Goal: Task Accomplishment & Management: Manage account settings

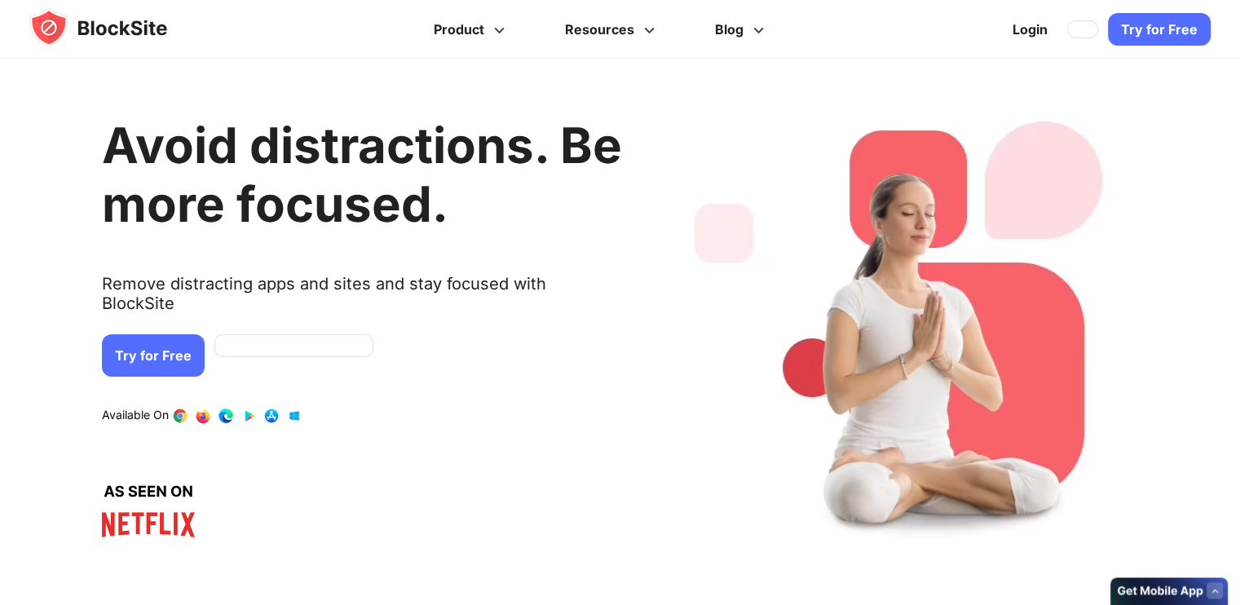
drag, startPoint x: 0, startPoint y: 0, endPoint x: 170, endPoint y: 338, distance: 377.8
click at [170, 338] on link "Try for Free" at bounding box center [153, 355] width 103 height 42
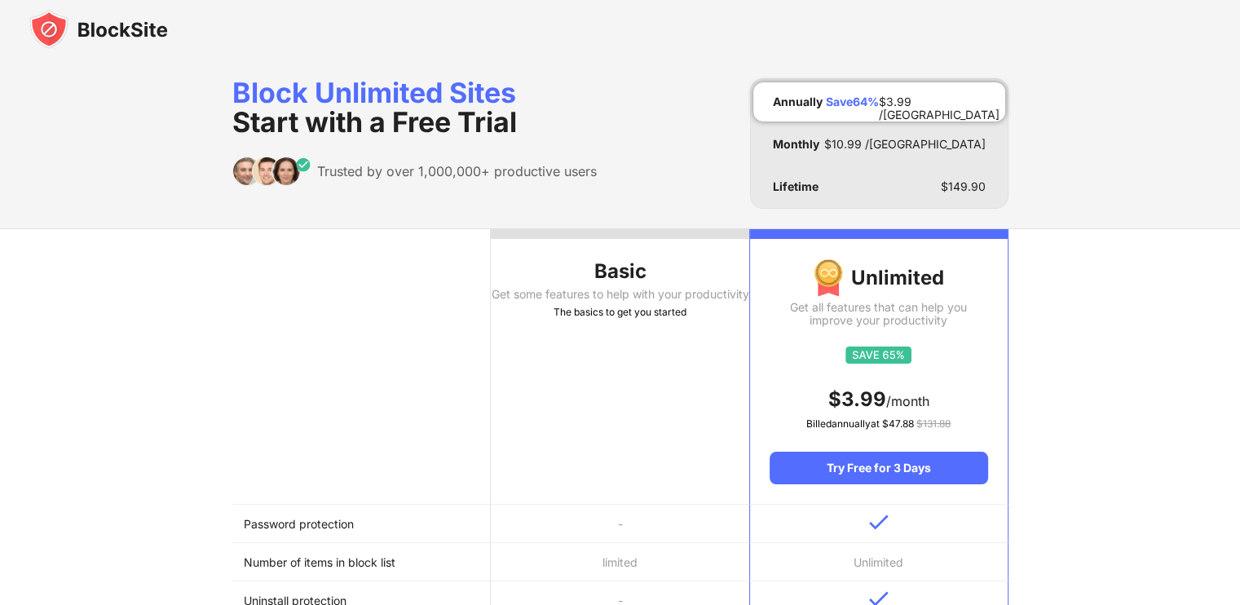
click at [534, 385] on th "Basic Get some features to help with your productivity The basics to get you st…" at bounding box center [620, 367] width 258 height 276
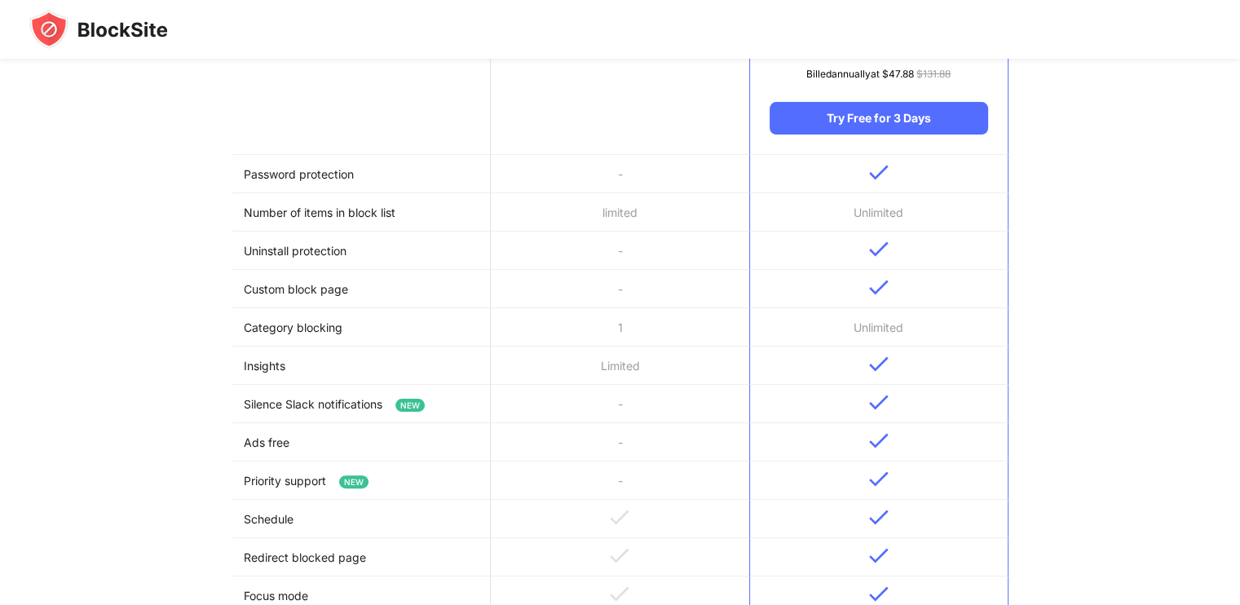
scroll to position [356, 0]
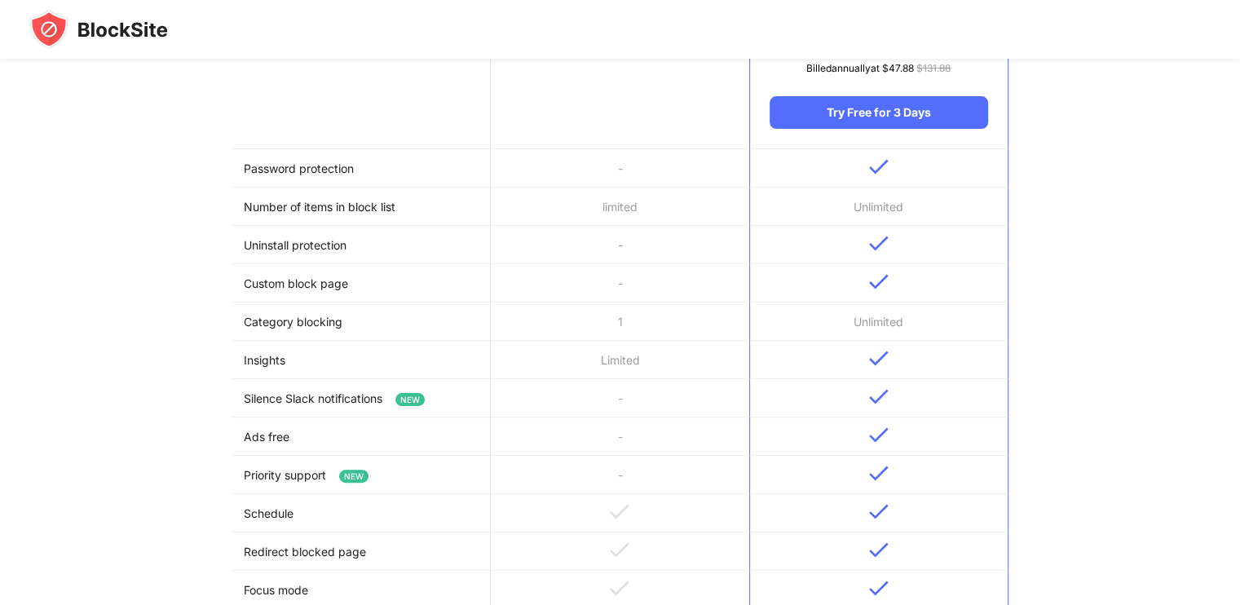
click at [704, 400] on td "-" at bounding box center [620, 398] width 258 height 38
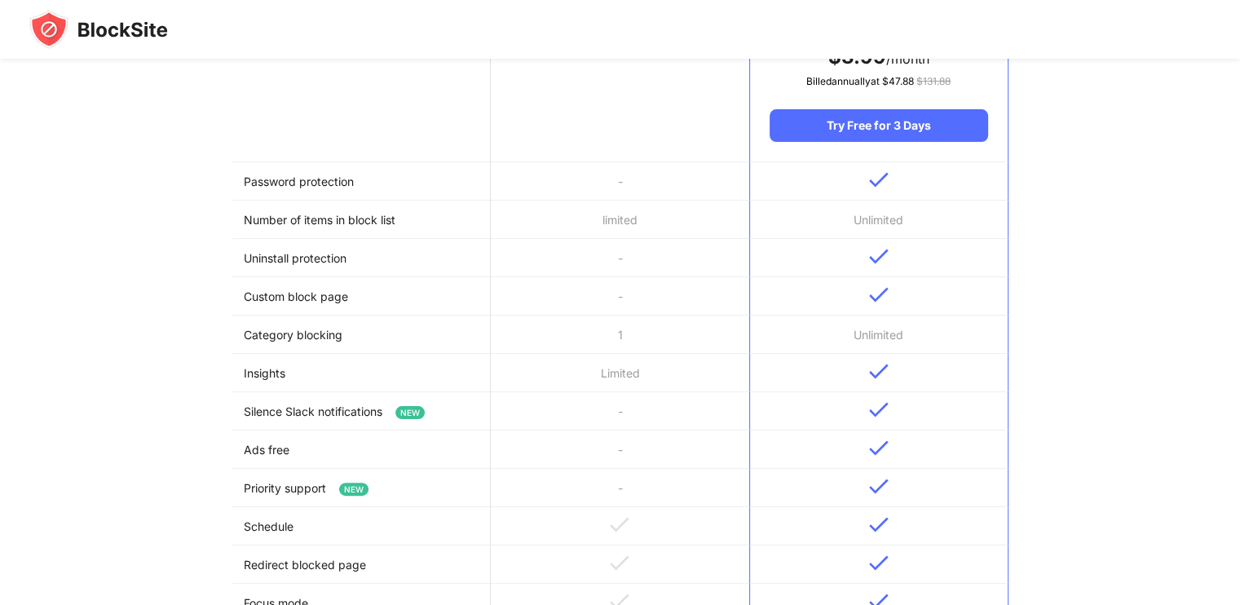
scroll to position [0, 0]
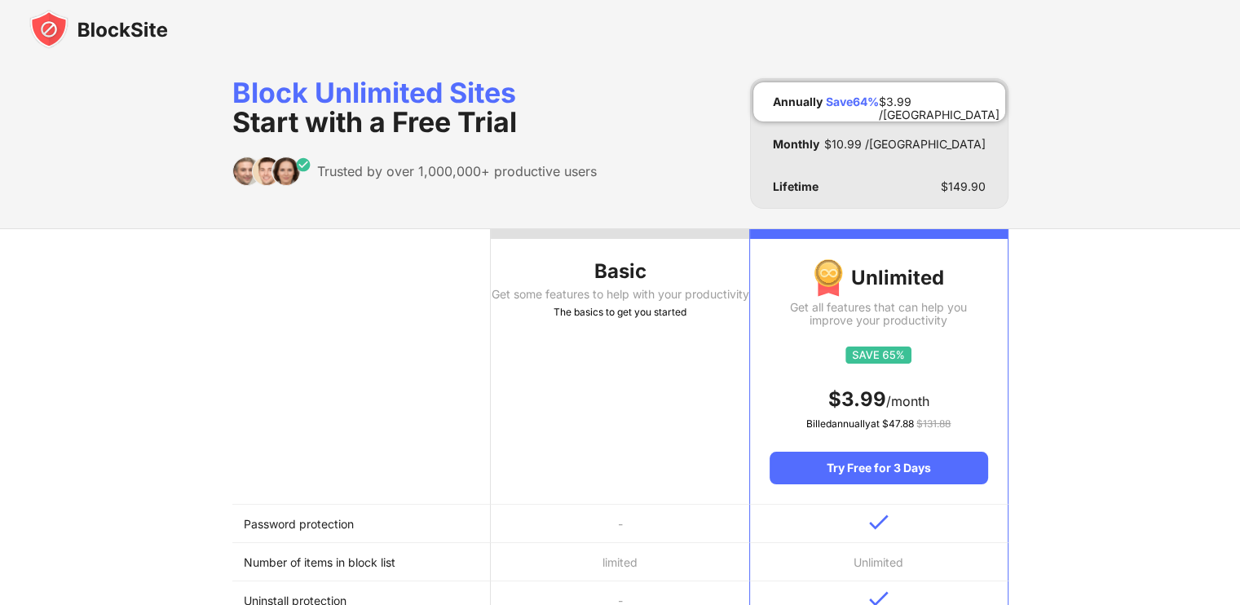
click at [565, 386] on th "Basic Get some features to help with your productivity The basics to get you st…" at bounding box center [620, 367] width 258 height 276
click at [121, 34] on img at bounding box center [98, 29] width 139 height 39
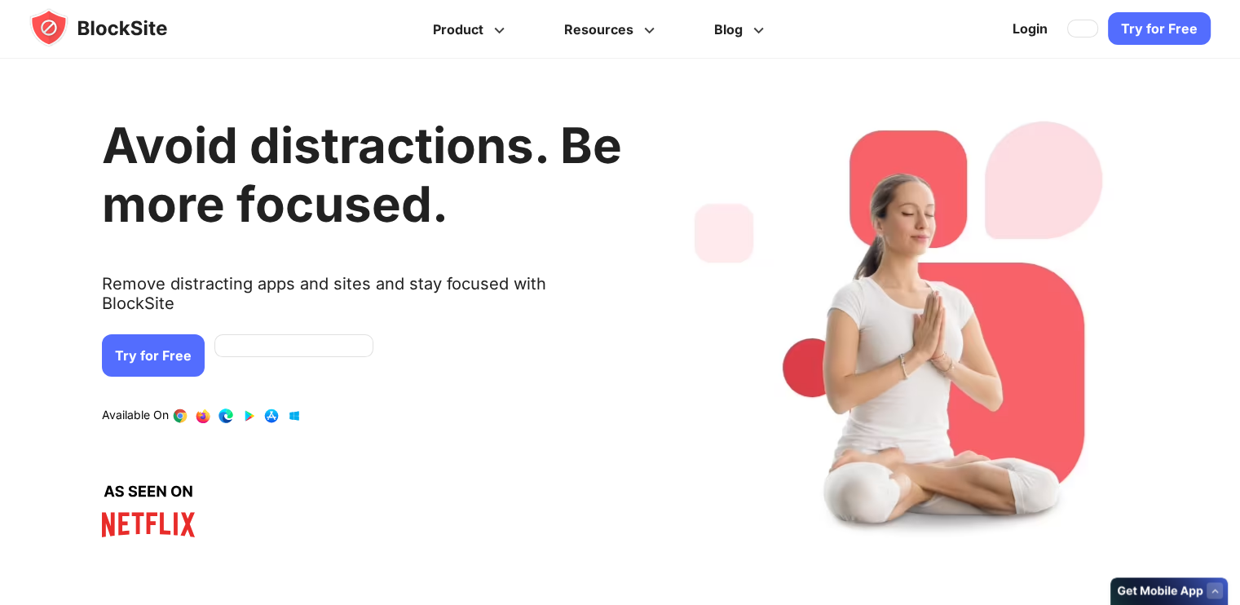
click at [158, 342] on link "Try for Free" at bounding box center [153, 355] width 103 height 42
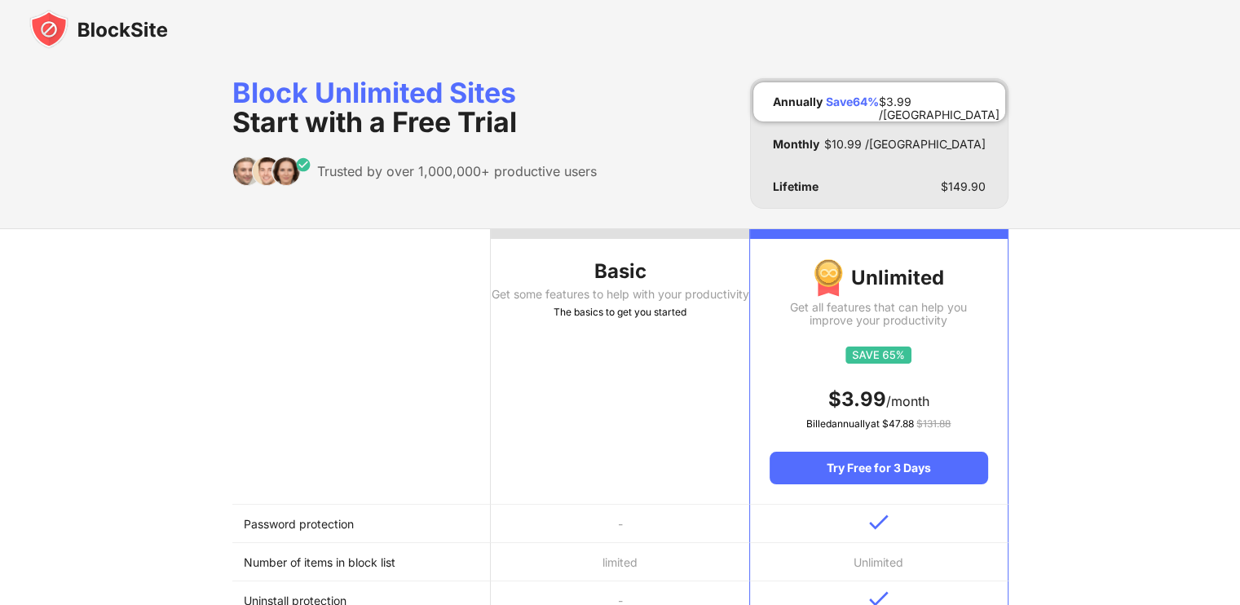
click at [591, 230] on div at bounding box center [620, 234] width 258 height 10
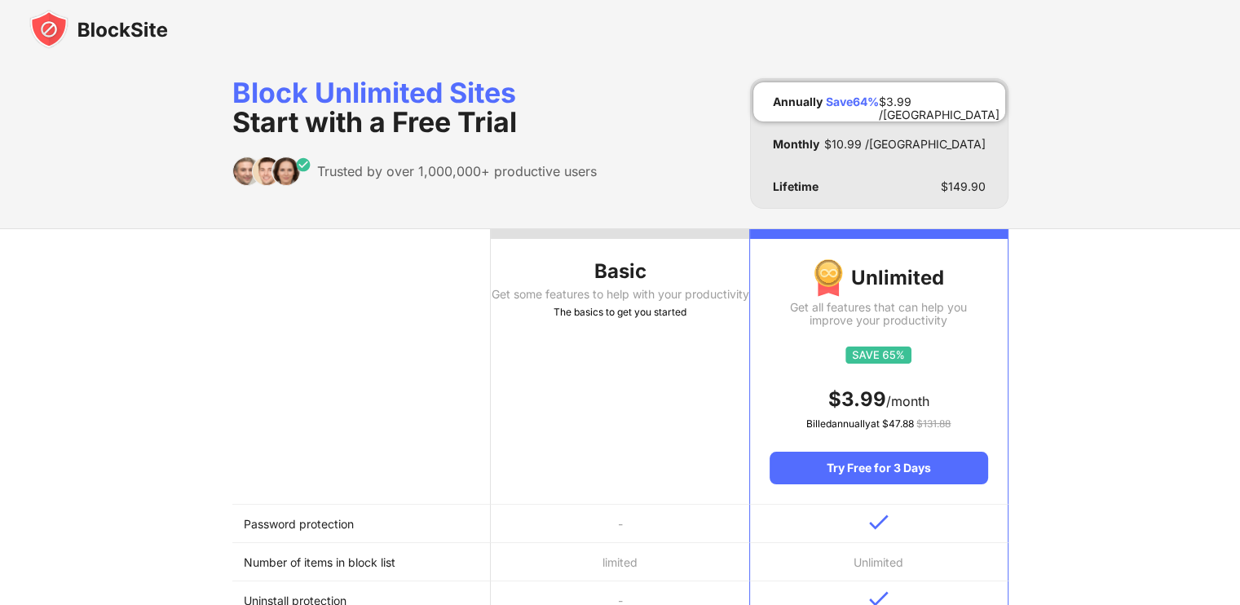
click at [591, 230] on div at bounding box center [620, 234] width 258 height 10
click at [587, 247] on th "Basic Get some features to help with your productivity The basics to get you st…" at bounding box center [620, 367] width 258 height 276
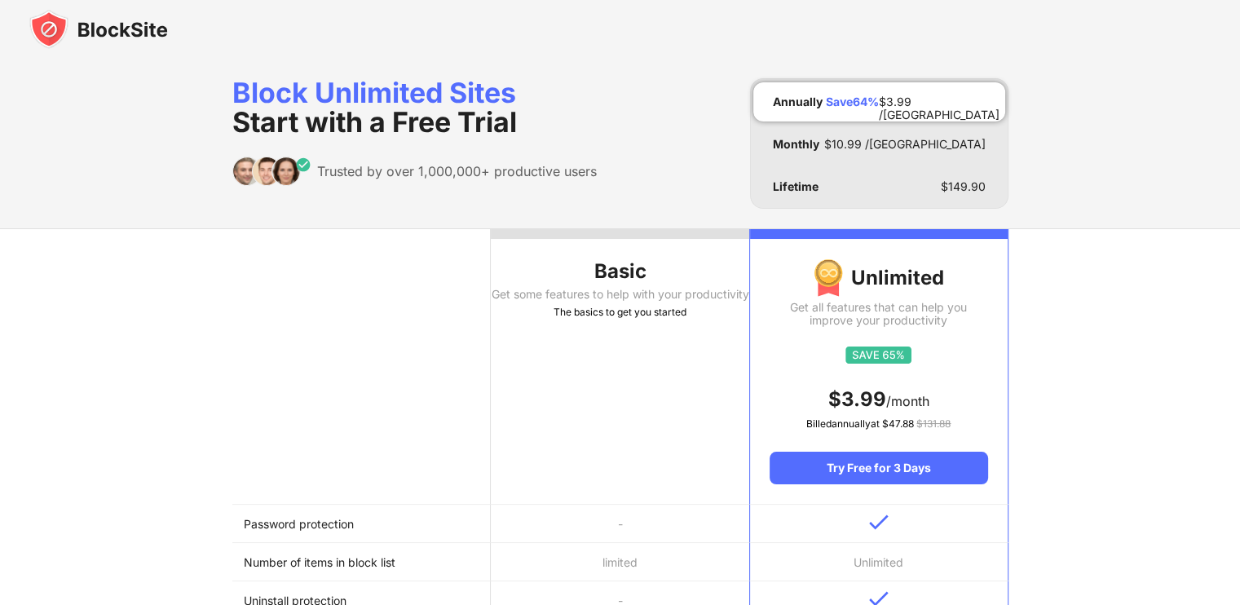
click at [587, 247] on th "Basic Get some features to help with your productivity The basics to get you st…" at bounding box center [620, 367] width 258 height 276
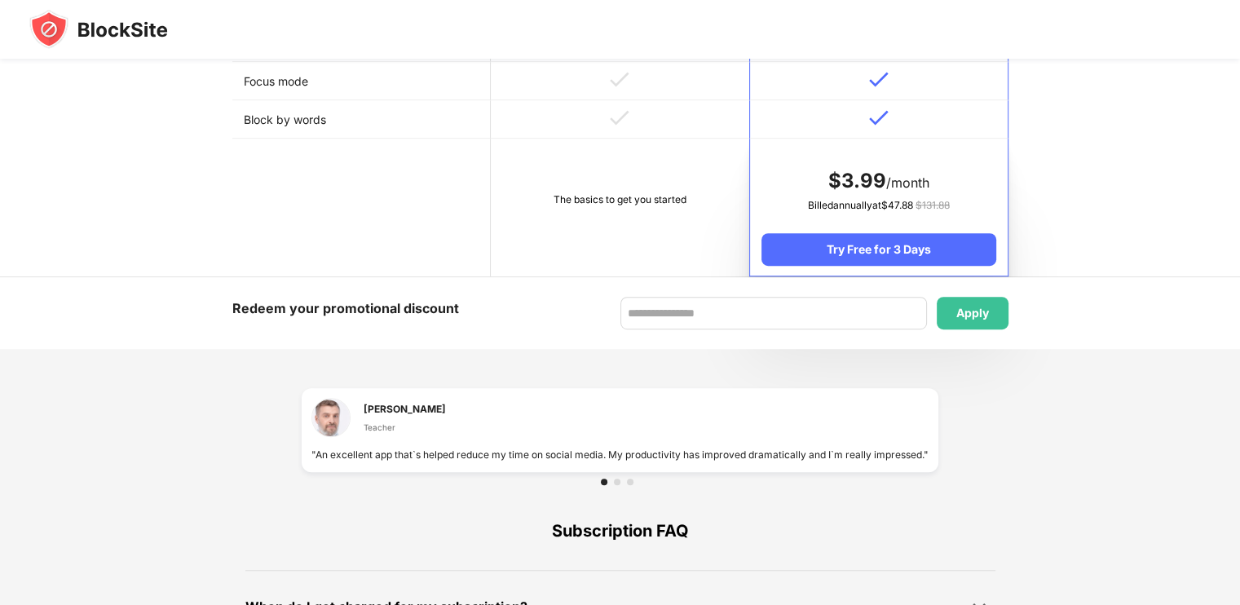
scroll to position [861, 0]
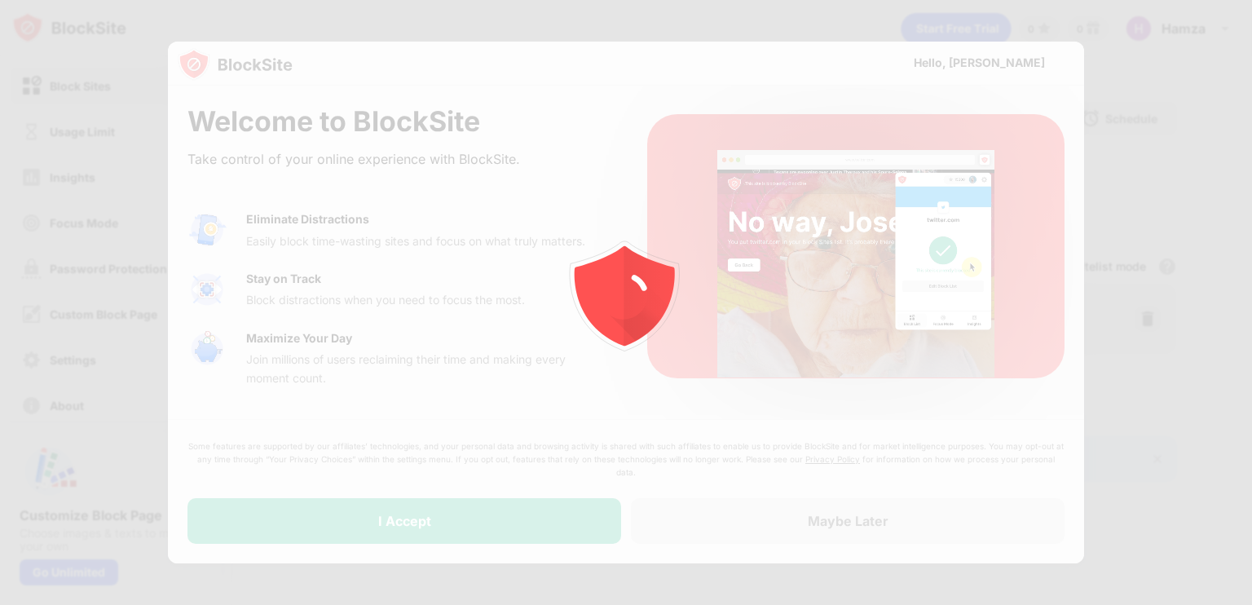
click at [354, 507] on div at bounding box center [626, 302] width 1252 height 605
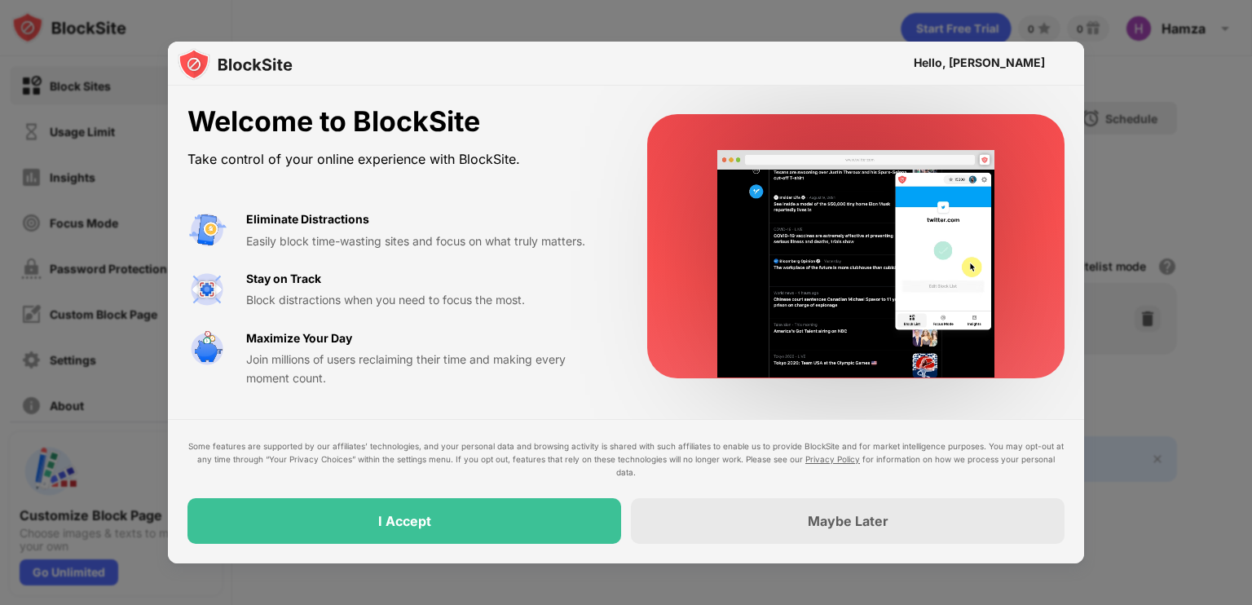
click at [356, 519] on div "I Accept" at bounding box center [405, 521] width 434 height 46
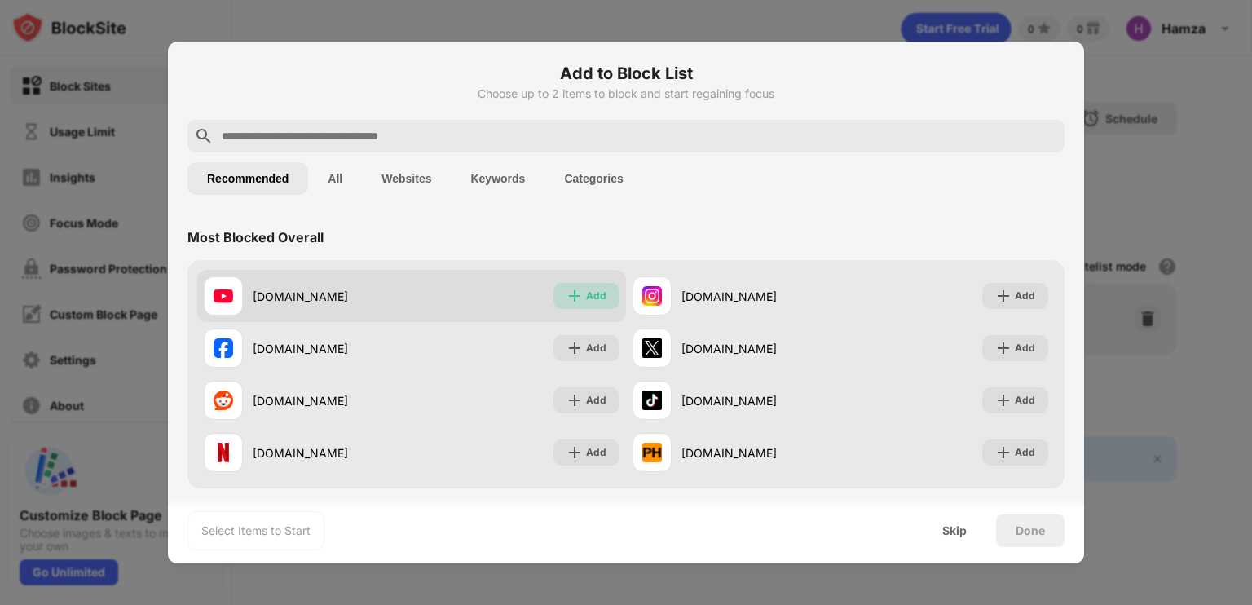
click at [573, 298] on img at bounding box center [575, 296] width 16 height 16
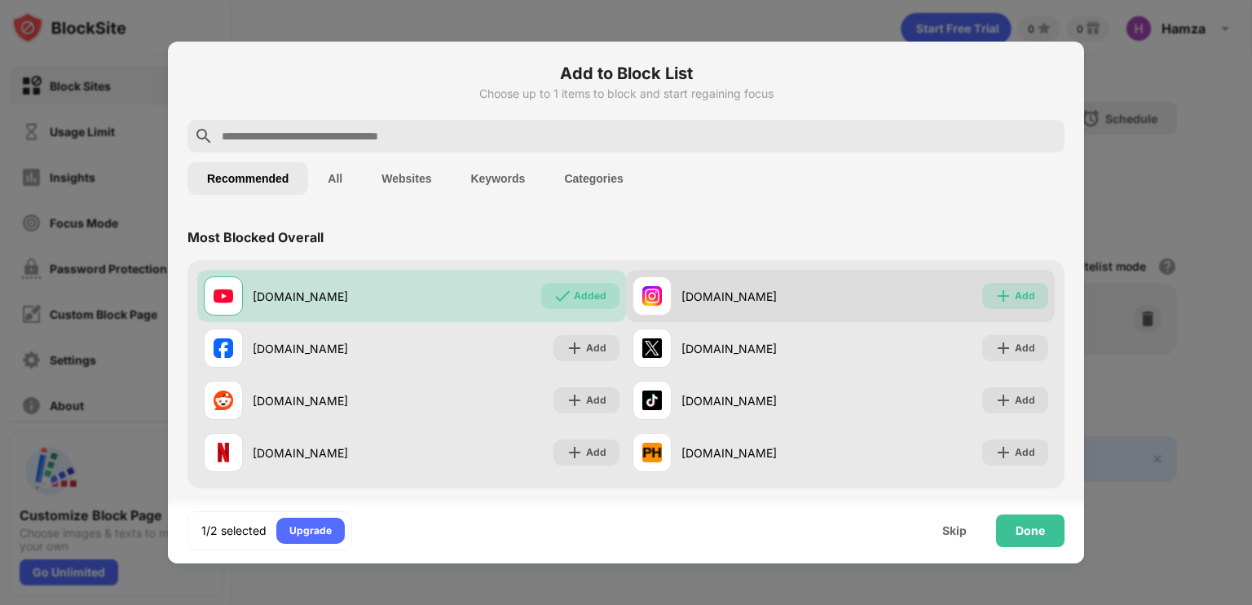
click at [1003, 286] on div "Add" at bounding box center [1016, 296] width 66 height 26
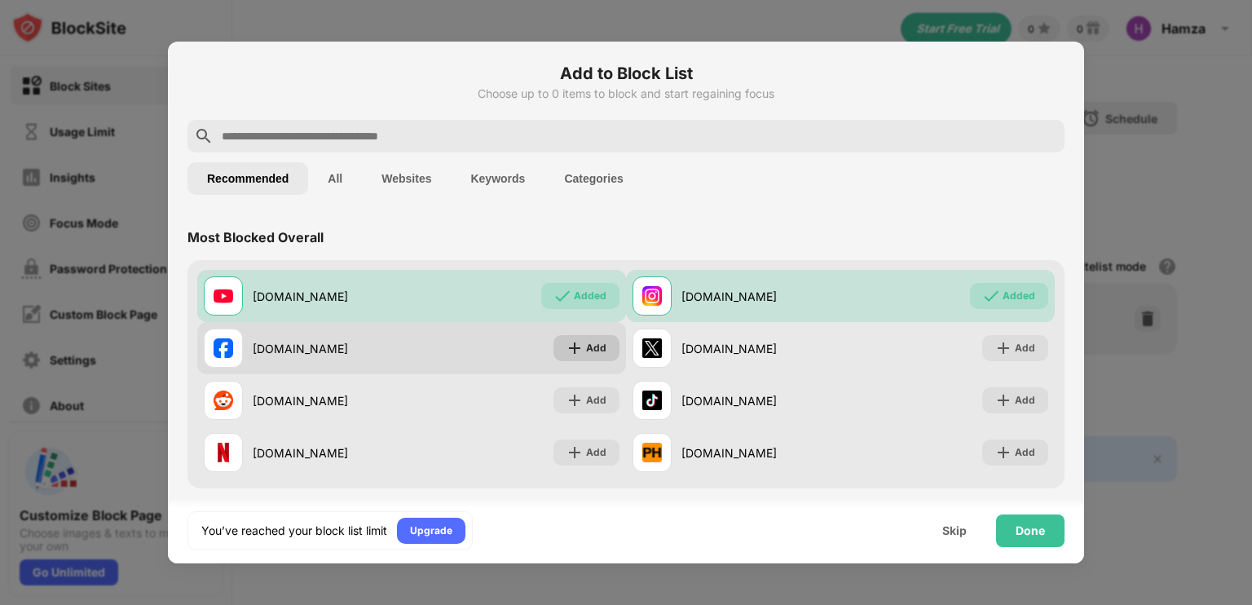
click at [607, 338] on div "Add" at bounding box center [587, 348] width 66 height 26
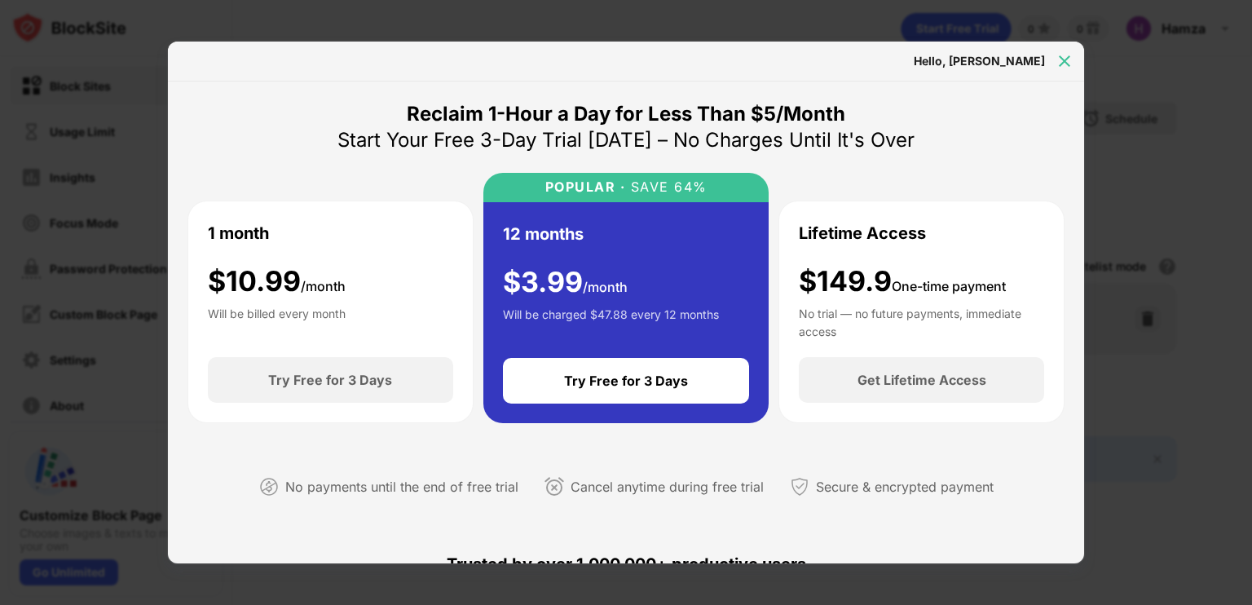
click at [1065, 60] on img at bounding box center [1065, 61] width 16 height 16
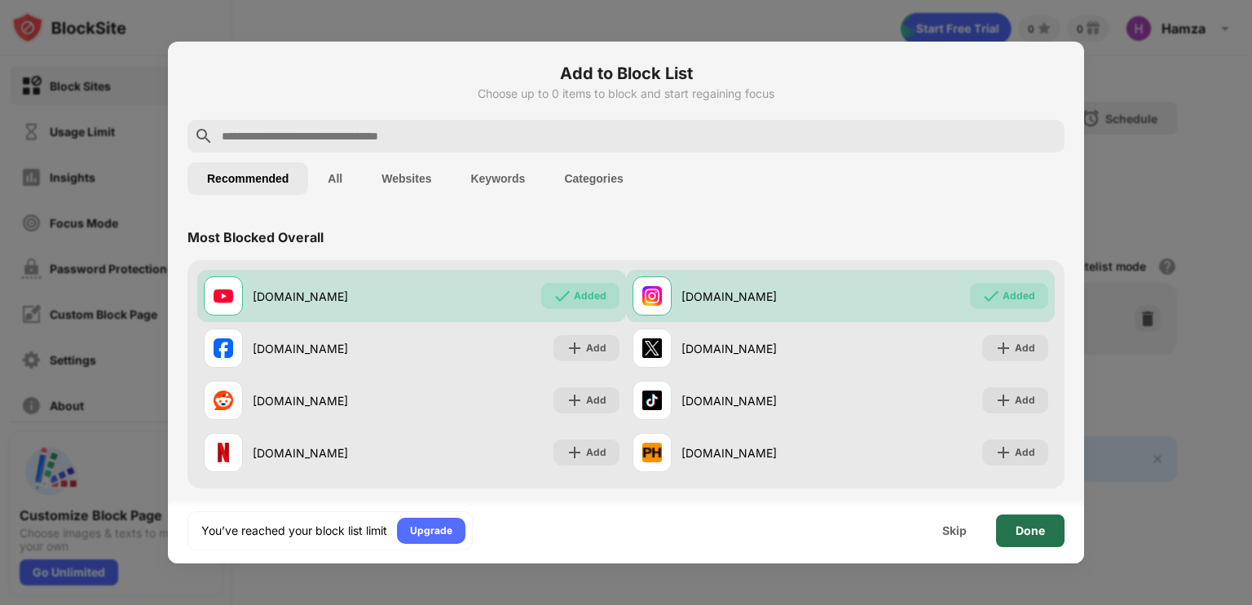
click at [1045, 531] on div "Done" at bounding box center [1030, 531] width 68 height 33
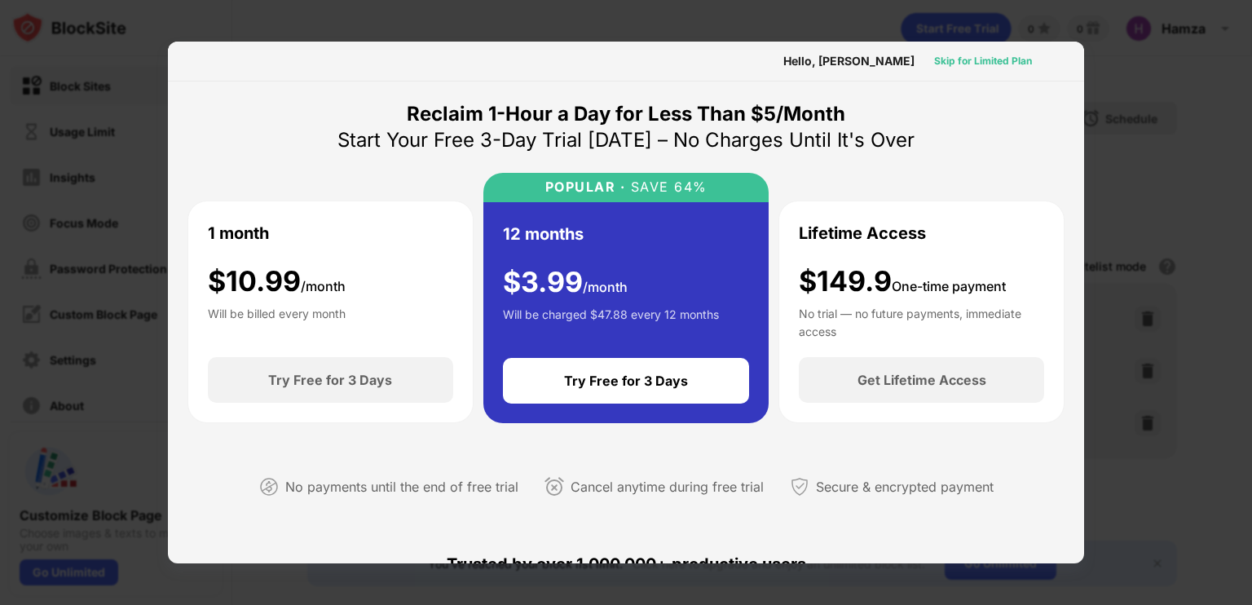
click at [995, 60] on div "Skip for Limited Plan" at bounding box center [983, 61] width 98 height 16
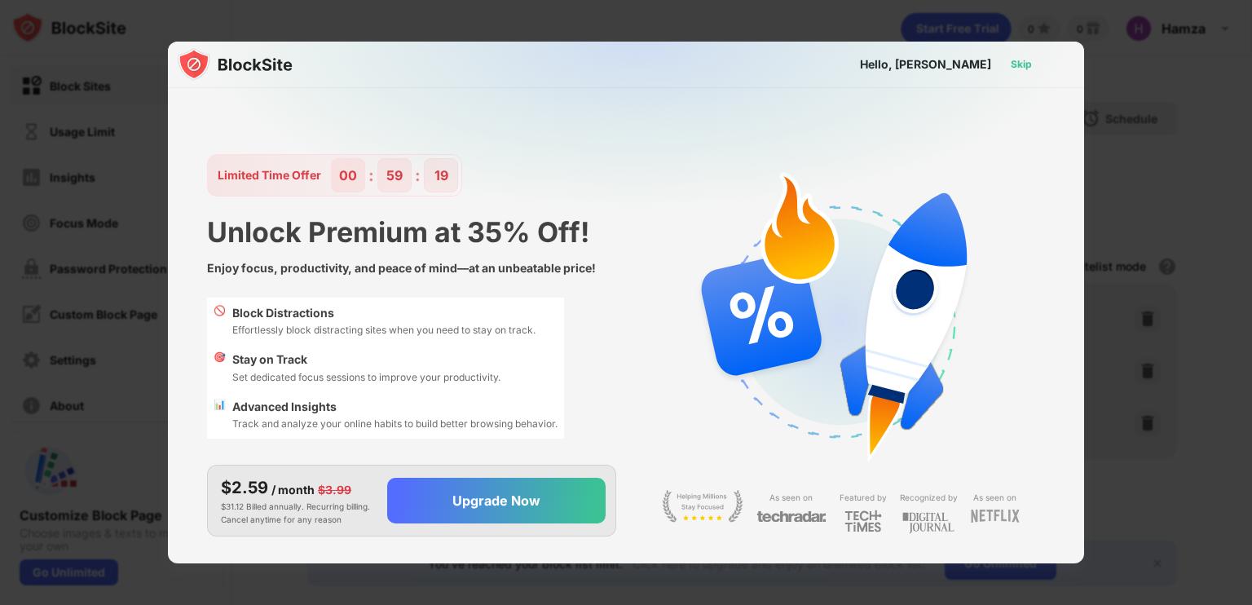
click at [1004, 64] on div "Skip" at bounding box center [1021, 64] width 47 height 26
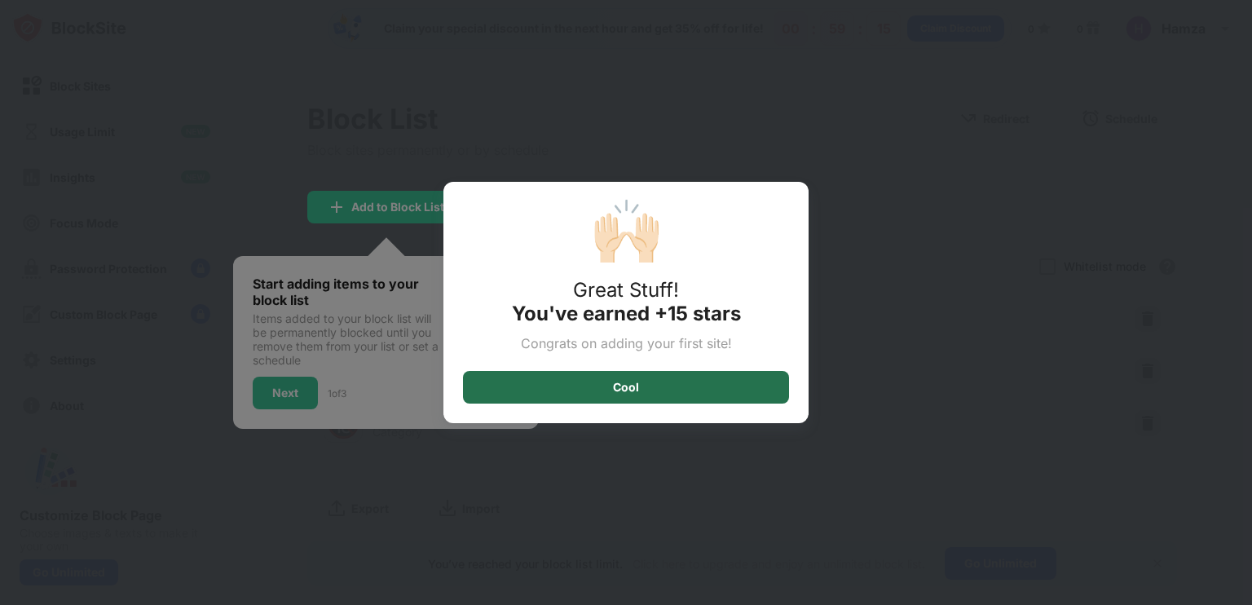
click at [595, 375] on div "Cool" at bounding box center [626, 387] width 326 height 33
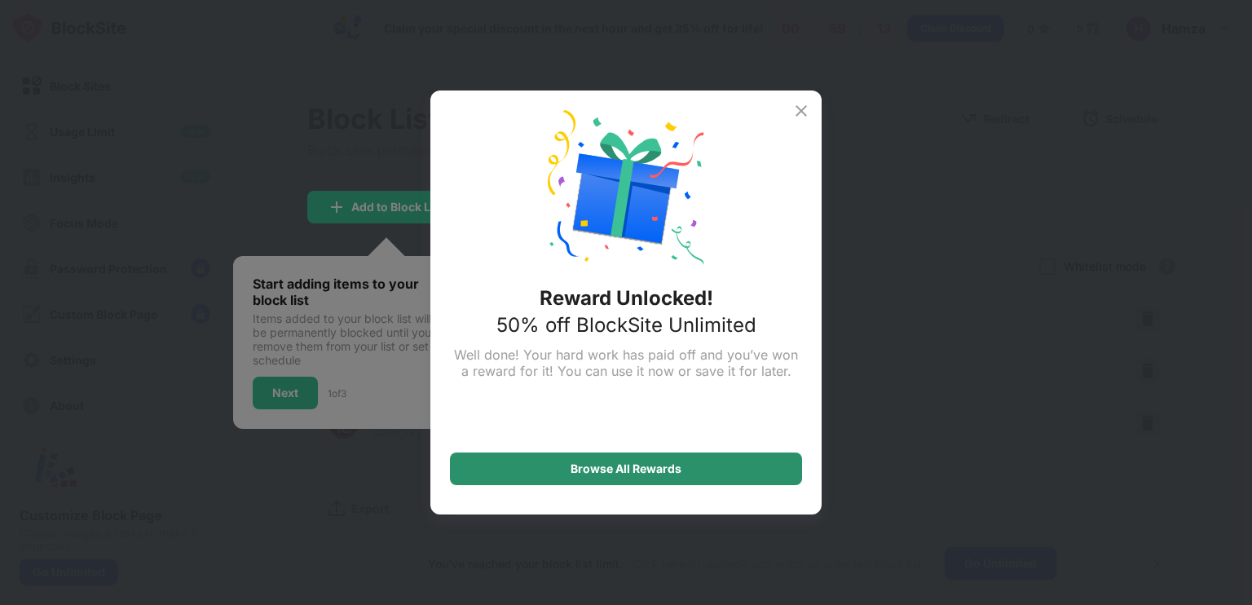
click at [535, 475] on div "Browse All Rewards" at bounding box center [626, 469] width 352 height 33
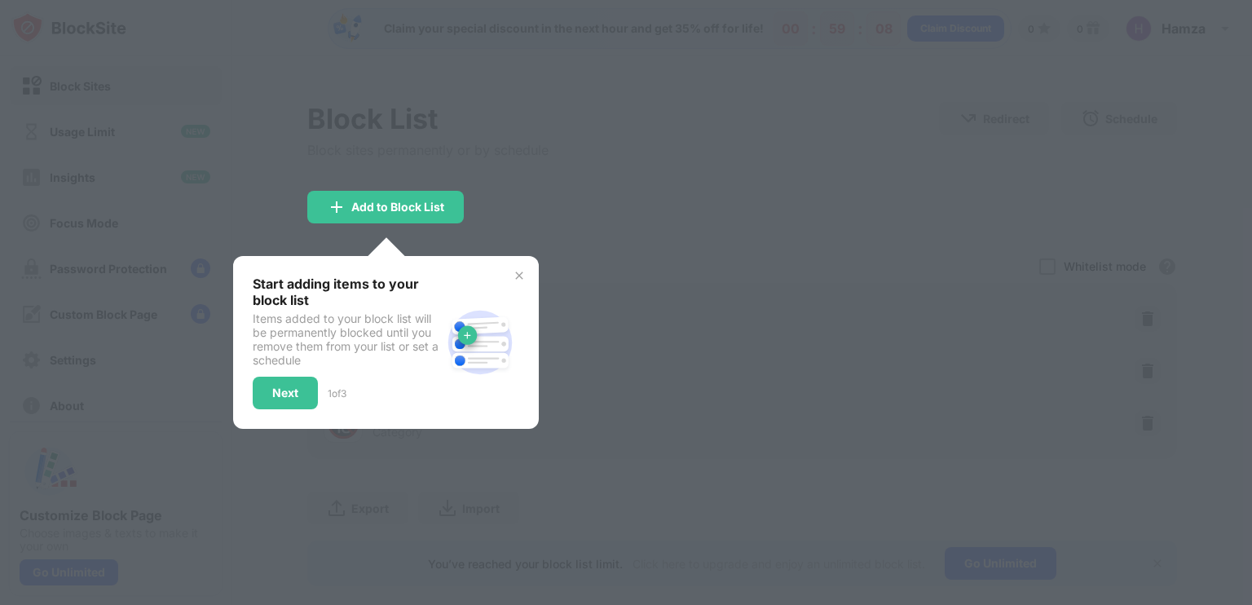
click at [693, 376] on div at bounding box center [626, 302] width 1252 height 605
click at [264, 384] on div "Next" at bounding box center [285, 393] width 65 height 33
click at [264, 384] on div at bounding box center [626, 302] width 1252 height 605
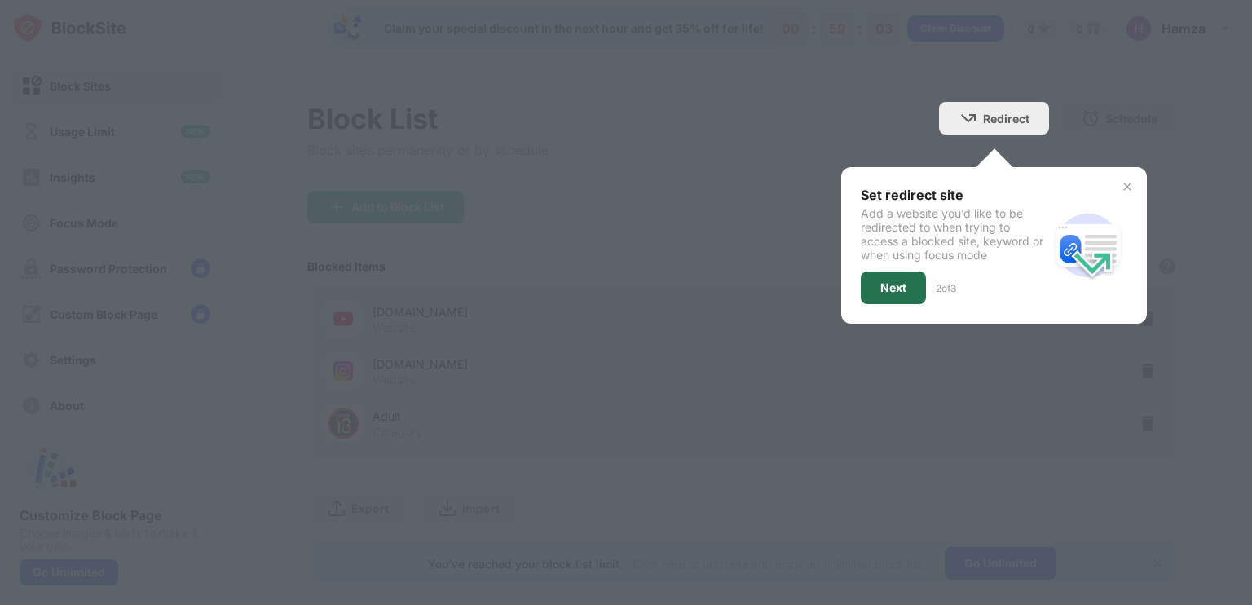
click at [875, 294] on div "Next" at bounding box center [893, 288] width 65 height 33
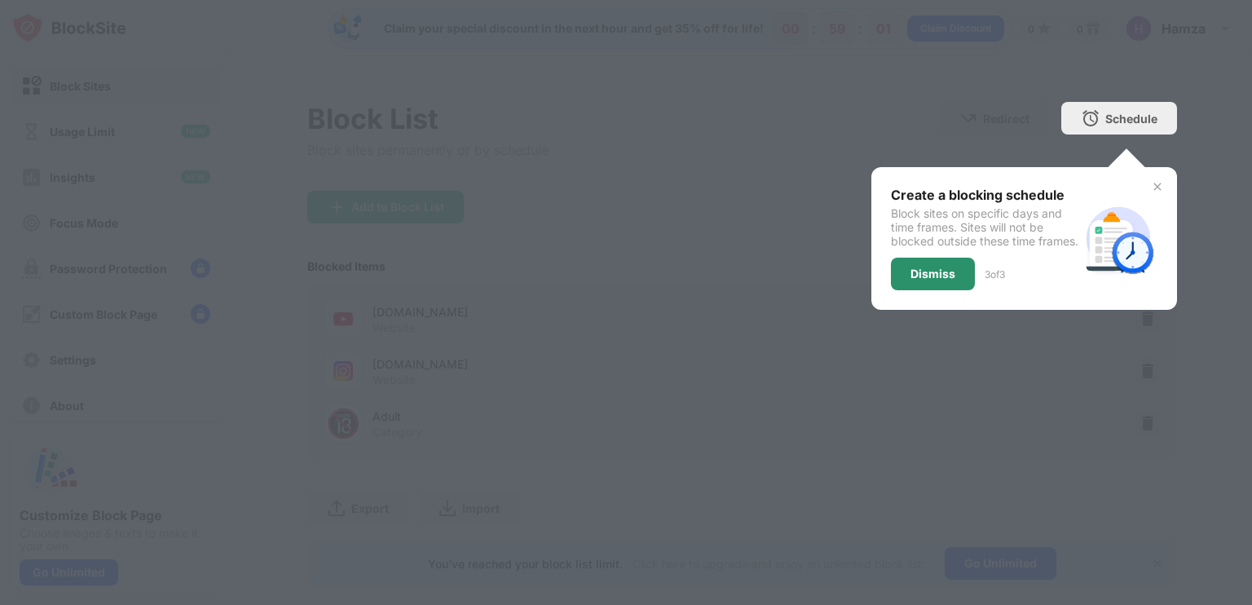
click at [913, 280] on div "Dismiss" at bounding box center [933, 273] width 45 height 13
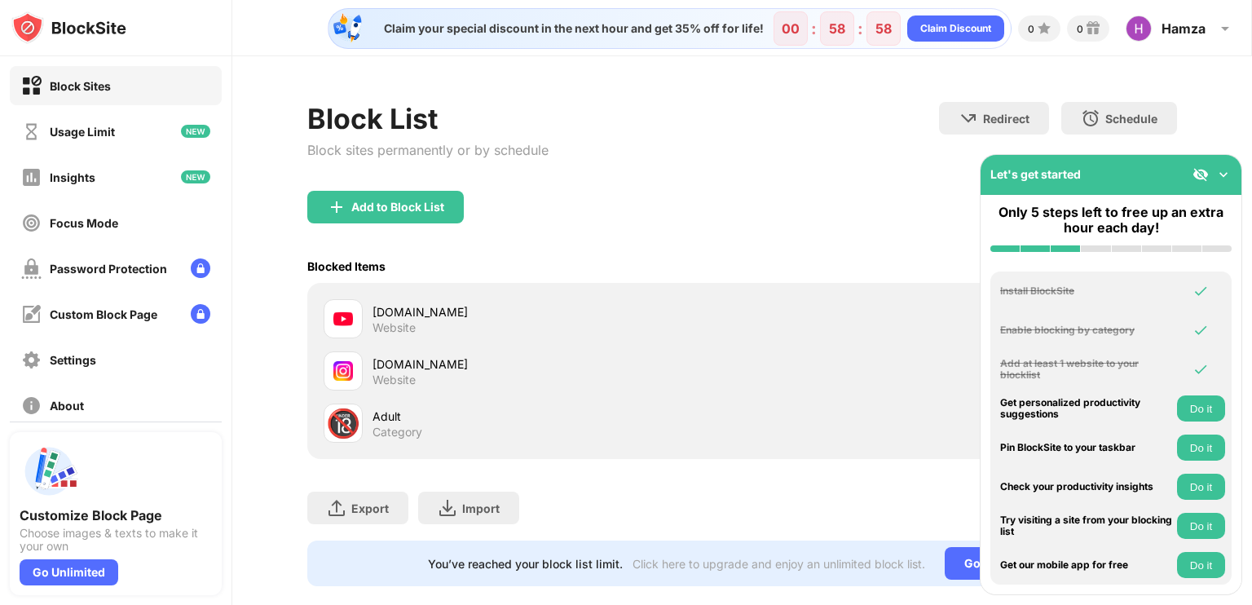
click at [812, 321] on div "youtube.com Website" at bounding box center [742, 319] width 850 height 52
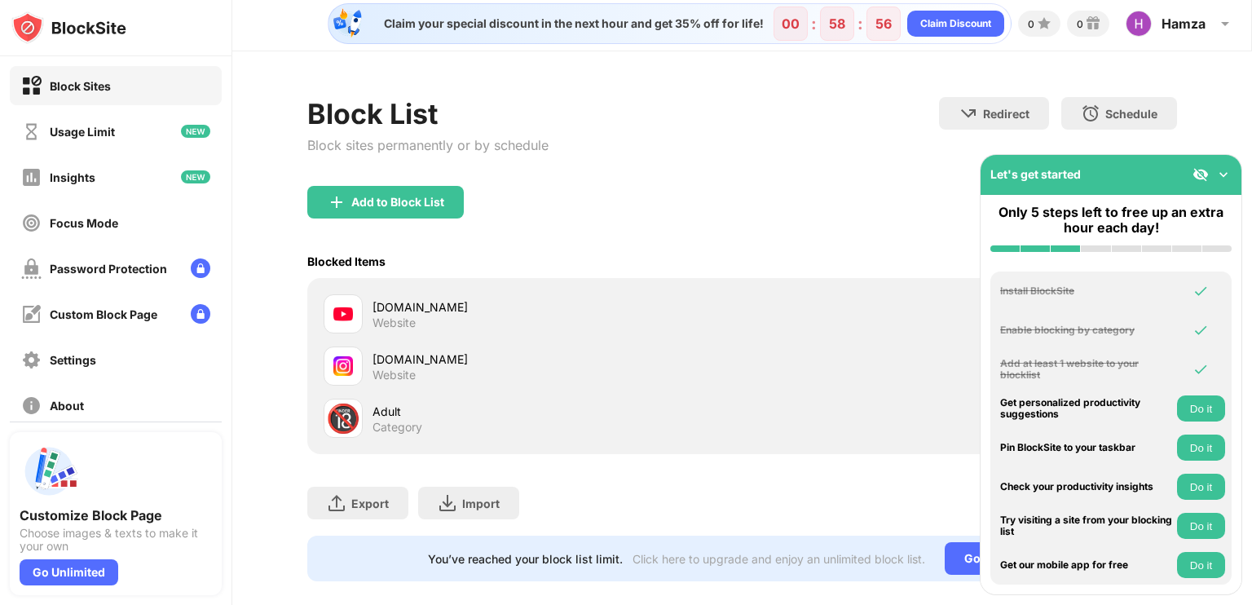
click at [698, 245] on div "Blocked Items Whitelist mode Block all websites except for those in your whitel…" at bounding box center [742, 261] width 870 height 33
click at [1199, 412] on button "Do it" at bounding box center [1201, 408] width 48 height 26
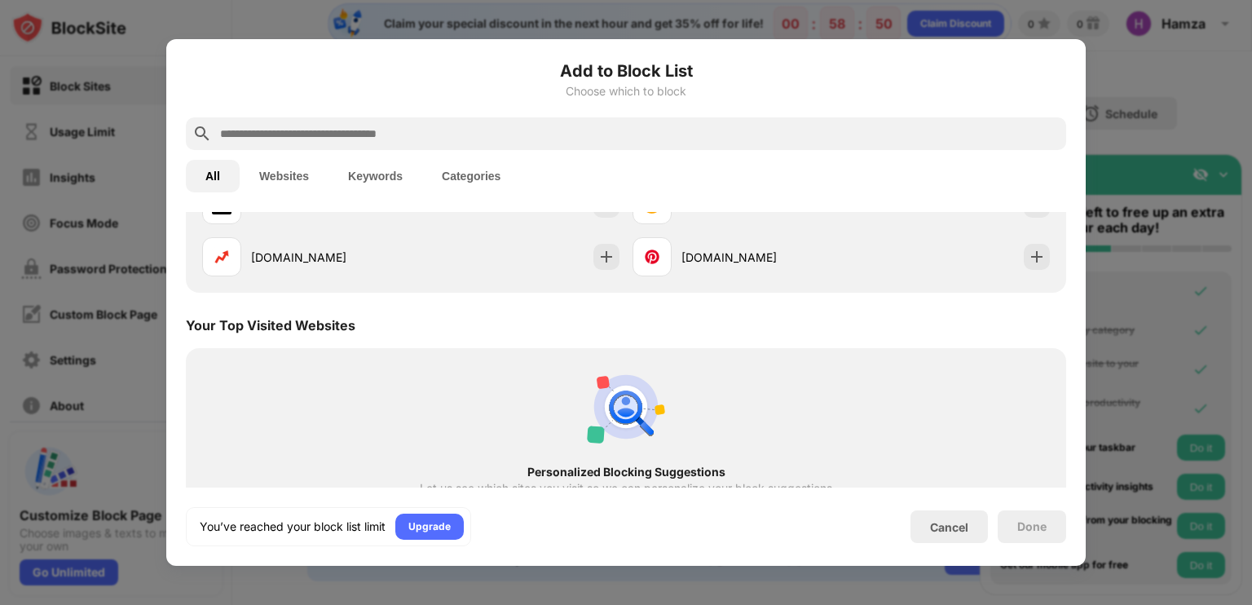
scroll to position [568, 0]
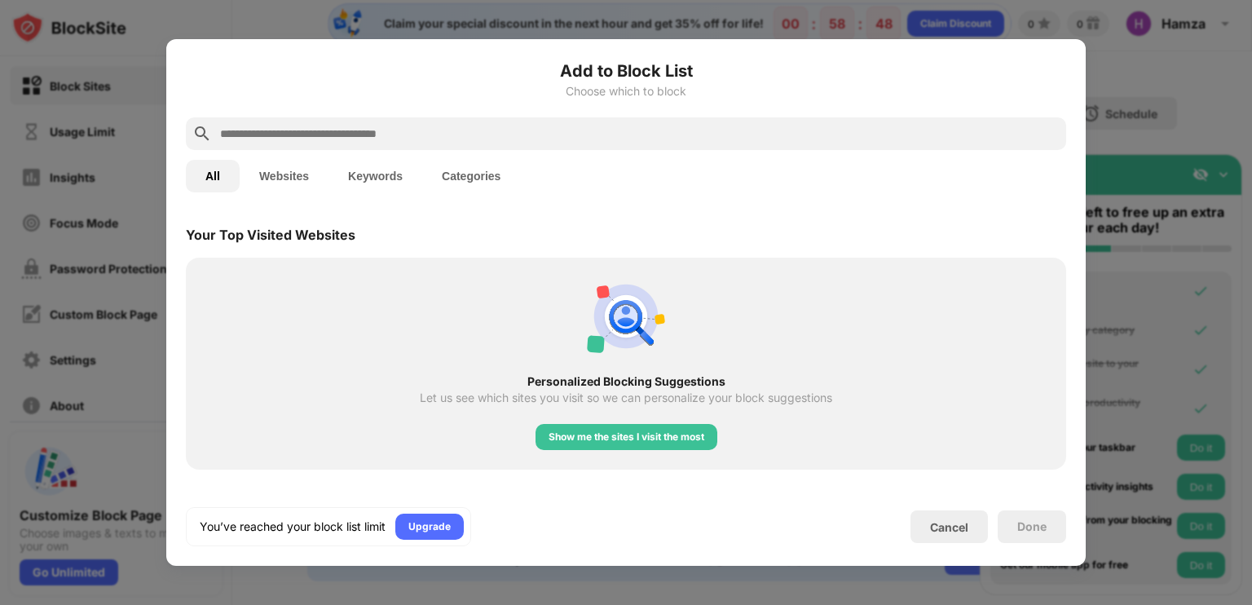
click at [1189, 109] on div at bounding box center [626, 302] width 1252 height 605
